Goal: Find specific page/section: Find specific page/section

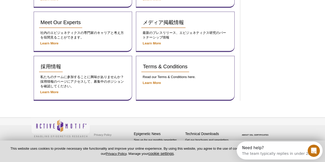
drag, startPoint x: 148, startPoint y: 110, endPoint x: 130, endPoint y: 103, distance: 19.5
drag, startPoint x: 96, startPoint y: 85, endPoint x: 98, endPoint y: 86, distance: 2.6
click at [98, 86] on p "私たちのチームに参加することに興味がありませんか？ 採用情報のページにアクセスして、募集中のポジションを確認してください。" at bounding box center [83, 82] width 88 height 14
click at [48, 96] on div "採用情報 私たちのチームに参加することに興味がありませんか？ 採用情報のページにアクセスして、募集中のポジションを確認してください。 Learn More" at bounding box center [83, 78] width 99 height 45
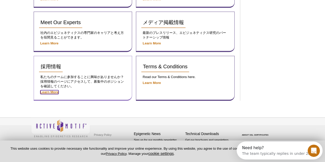
click at [50, 93] on strong "Learn More" at bounding box center [49, 92] width 18 height 4
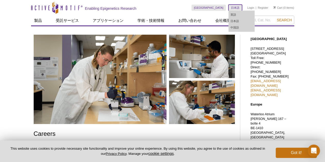
click at [234, 11] on ul "英語 日本語 中国語" at bounding box center [242, 21] width 26 height 21
click at [236, 19] on link "日本語" at bounding box center [242, 21] width 26 height 6
click at [191, 10] on div "Skip to content Active Motif Logo Enabling Epigenetics Research" at bounding box center [111, 7] width 161 height 15
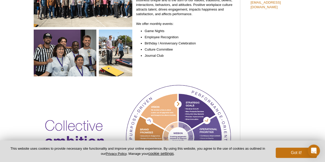
scroll to position [441, 0]
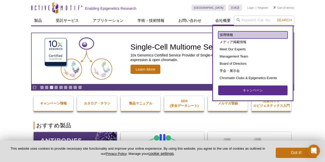
click at [226, 33] on link "採用情報" at bounding box center [252, 34] width 69 height 7
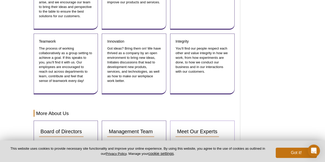
scroll to position [650, 0]
